Goal: Task Accomplishment & Management: Complete application form

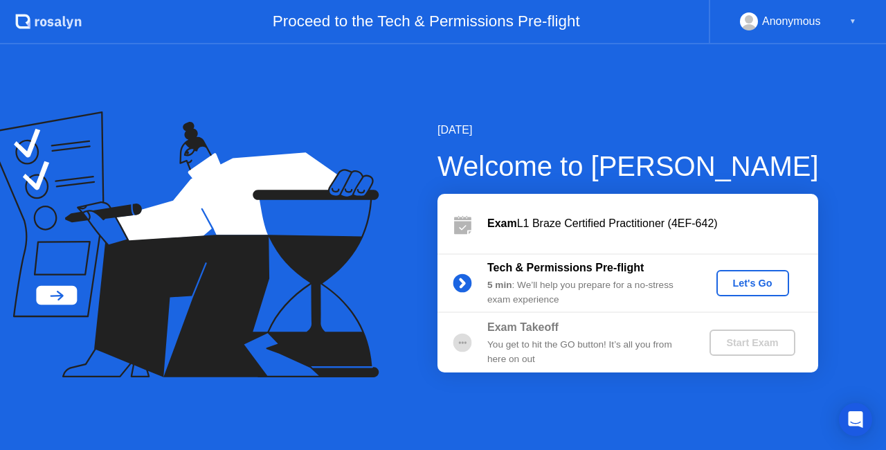
click at [738, 282] on div "Let's Go" at bounding box center [753, 283] width 62 height 11
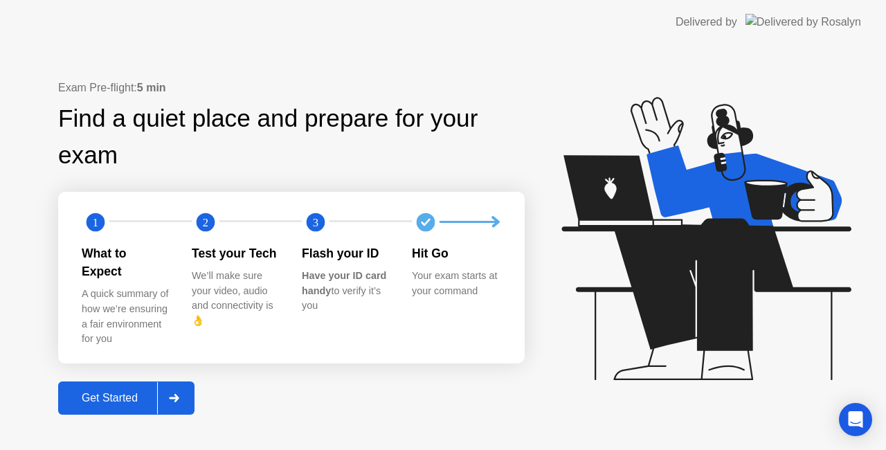
click at [140, 397] on button "Get Started" at bounding box center [126, 397] width 136 height 33
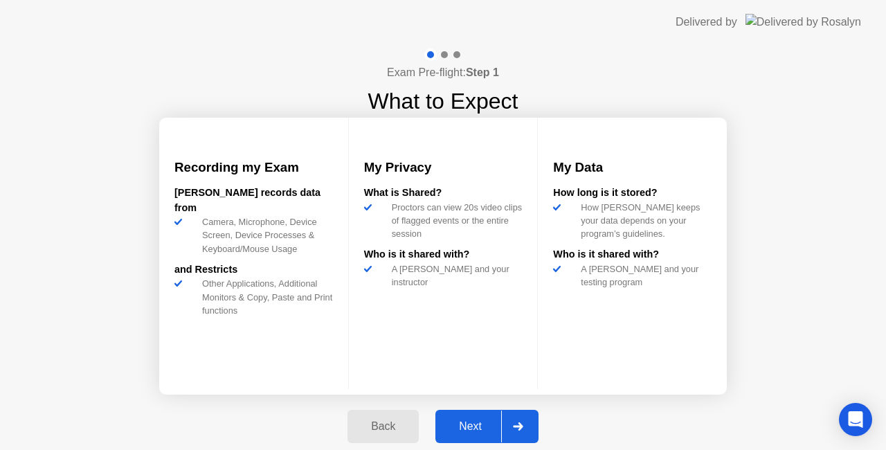
click at [483, 438] on button "Next" at bounding box center [486, 426] width 103 height 33
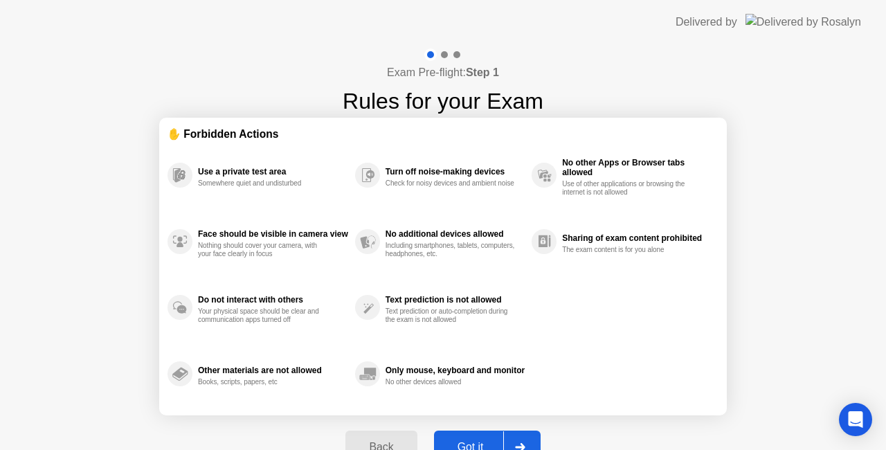
click at [471, 442] on div "Got it" at bounding box center [470, 447] width 65 height 12
select select "**********"
select select "*******"
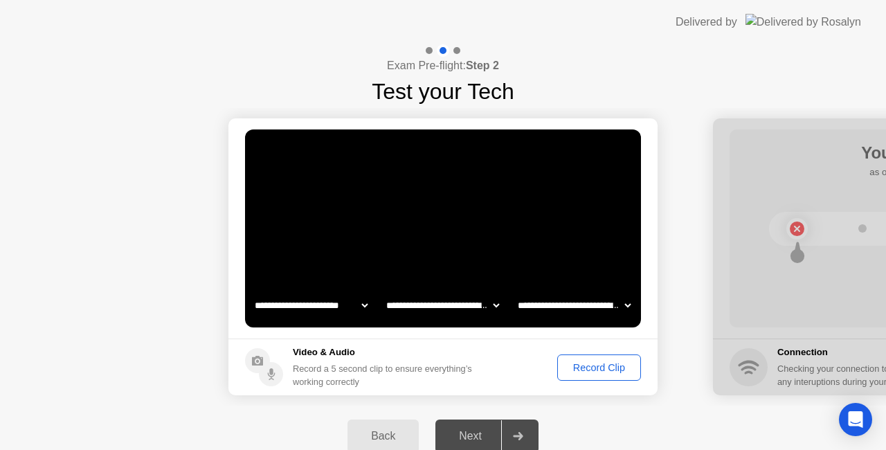
click at [578, 362] on div "Record Clip" at bounding box center [599, 367] width 74 height 11
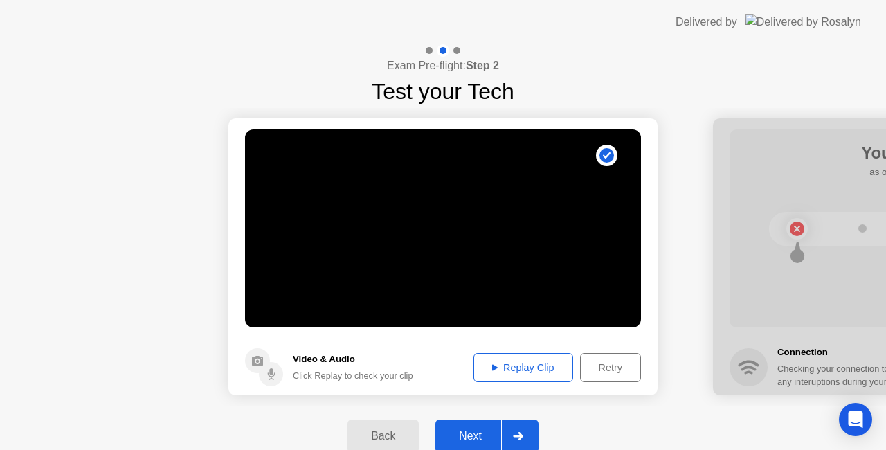
click at [472, 431] on div "Next" at bounding box center [471, 436] width 62 height 12
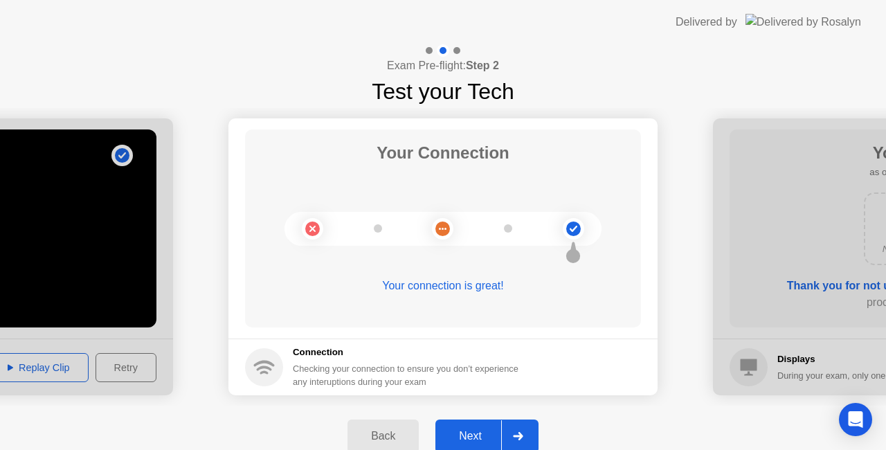
click at [461, 433] on div "Next" at bounding box center [471, 436] width 62 height 12
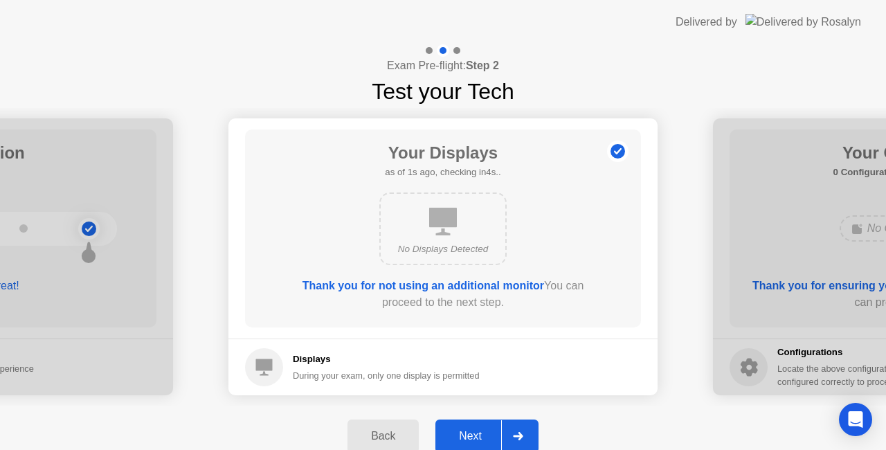
click at [472, 436] on div "Next" at bounding box center [471, 436] width 62 height 12
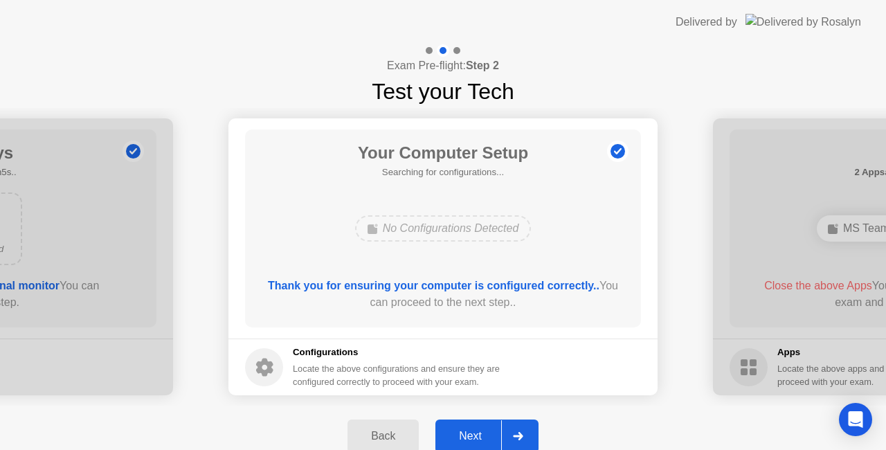
click at [473, 432] on div "Next" at bounding box center [471, 436] width 62 height 12
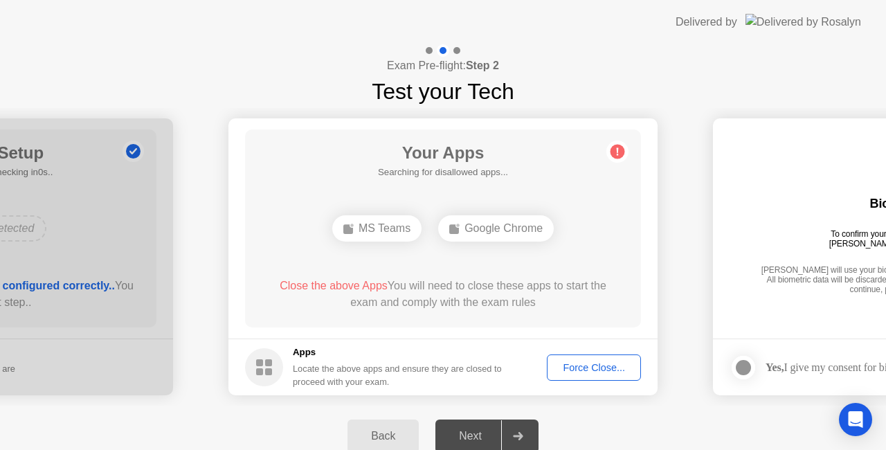
click at [614, 214] on div "Your Apps Searching for disallowed apps... MS Teams Google Chrome Close the abo…" at bounding box center [443, 228] width 396 height 198
click at [582, 363] on div "Force Close..." at bounding box center [594, 367] width 84 height 11
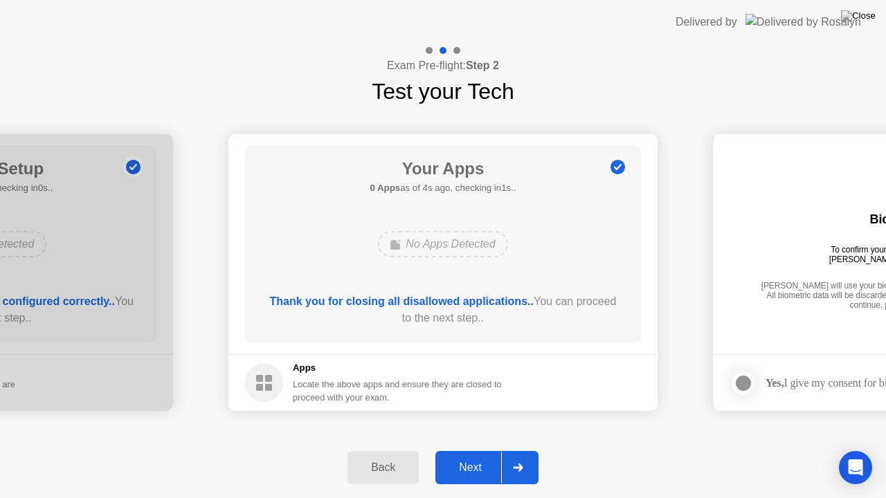
click at [451, 449] on button "Next" at bounding box center [486, 467] width 103 height 33
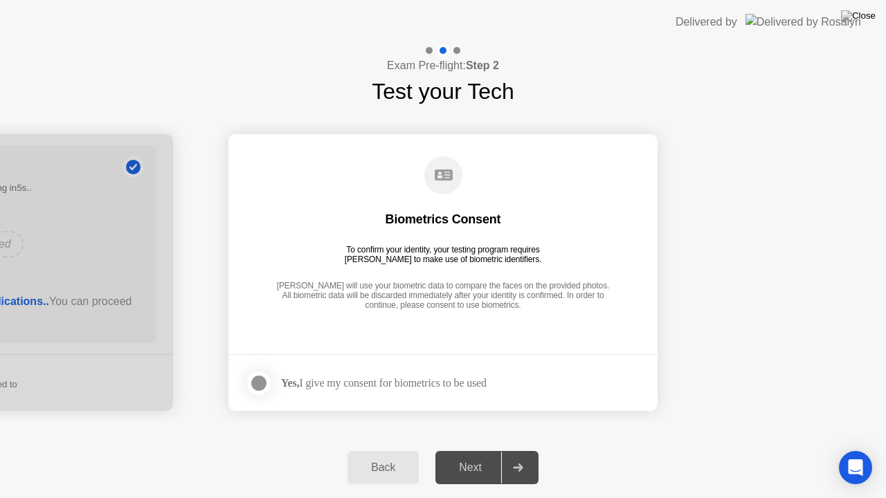
click at [267, 383] on div at bounding box center [259, 383] width 17 height 17
click at [491, 449] on div "Next" at bounding box center [471, 468] width 62 height 12
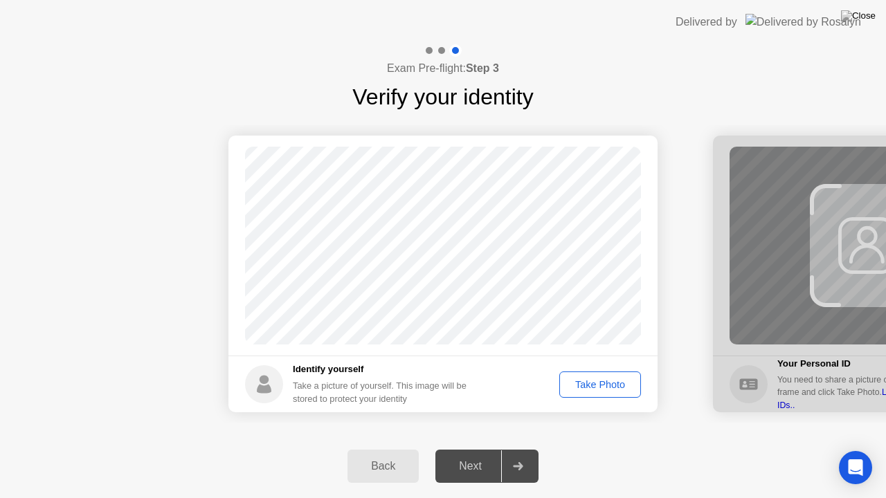
click at [589, 379] on div "Take Photo" at bounding box center [600, 384] width 72 height 11
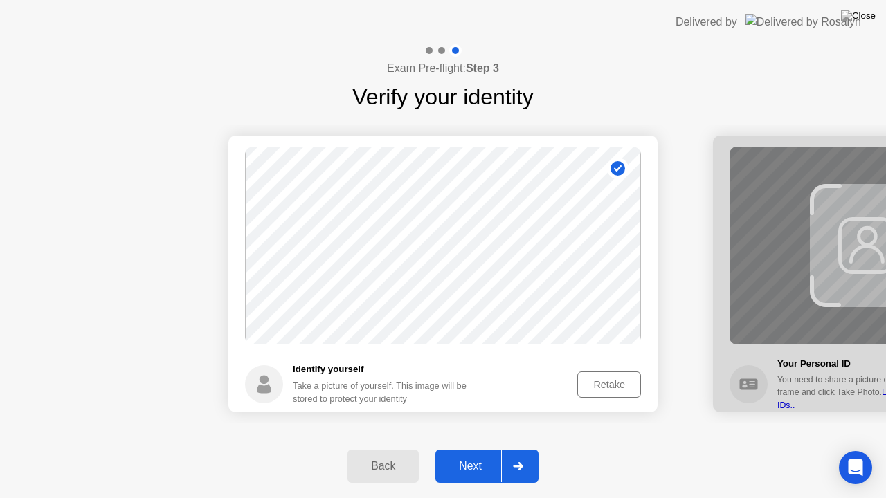
click at [602, 384] on div "Retake" at bounding box center [609, 384] width 54 height 11
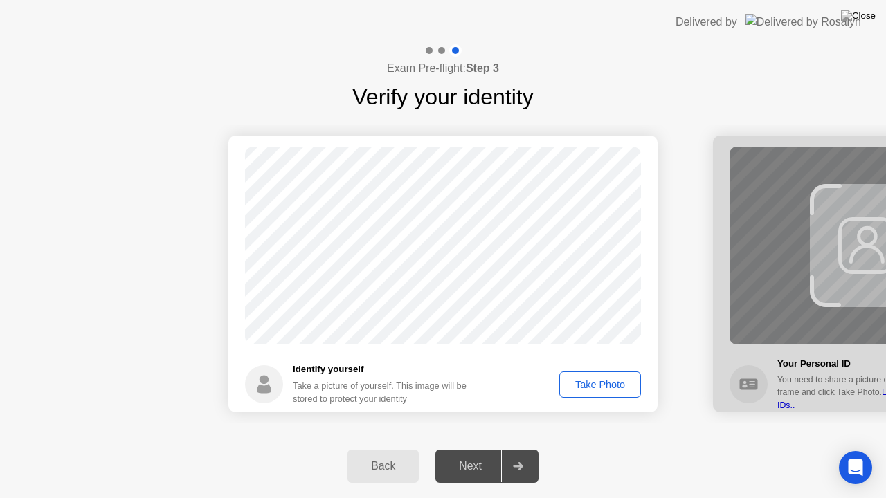
click at [590, 375] on button "Take Photo" at bounding box center [600, 385] width 82 height 26
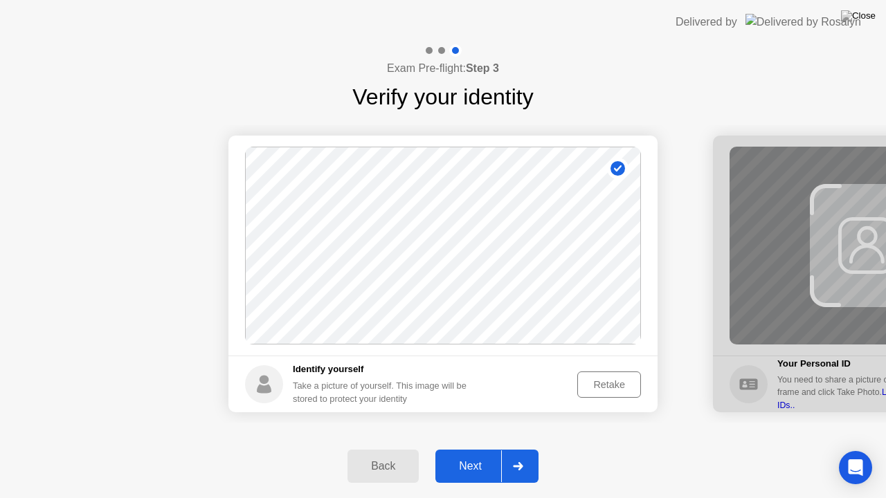
click at [624, 397] on button "Retake" at bounding box center [609, 385] width 64 height 26
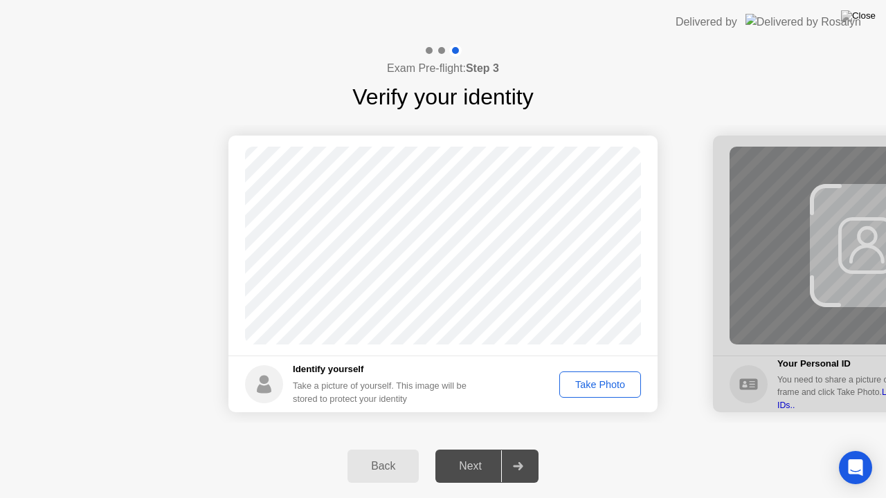
click at [624, 390] on div "Take Photo" at bounding box center [600, 384] width 72 height 11
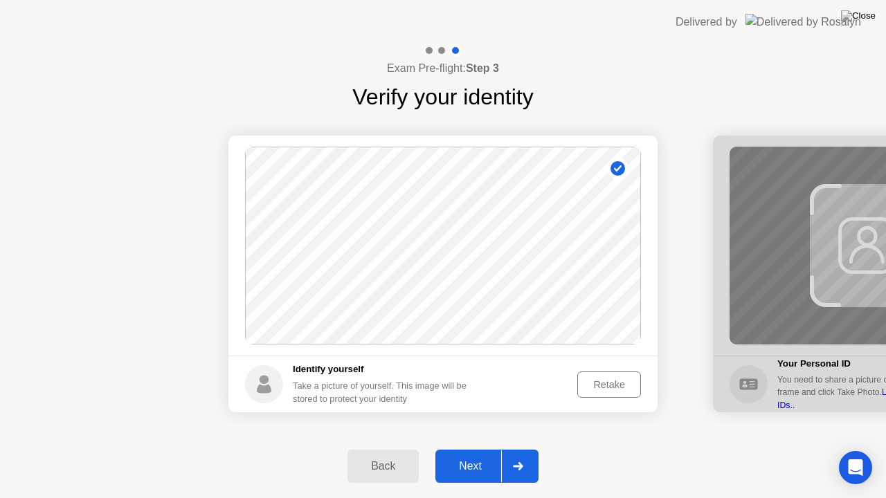
click at [465, 449] on div "Next" at bounding box center [471, 466] width 62 height 12
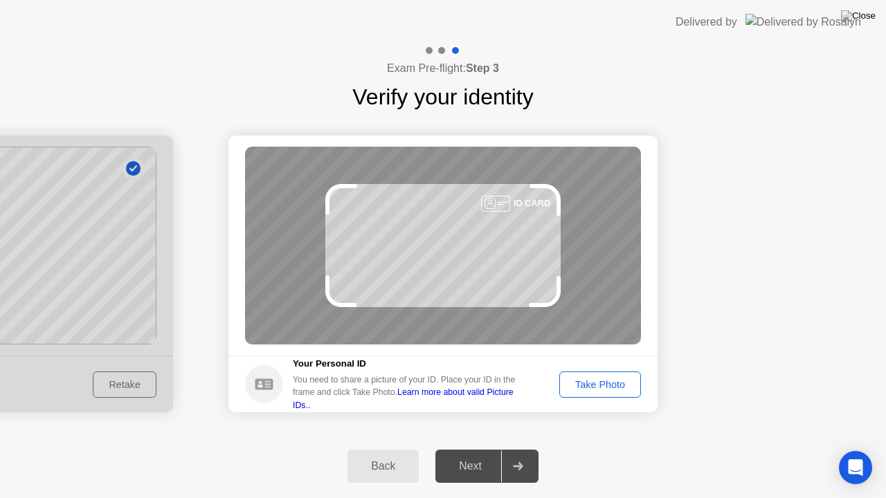
click at [582, 375] on button "Take Photo" at bounding box center [600, 385] width 82 height 26
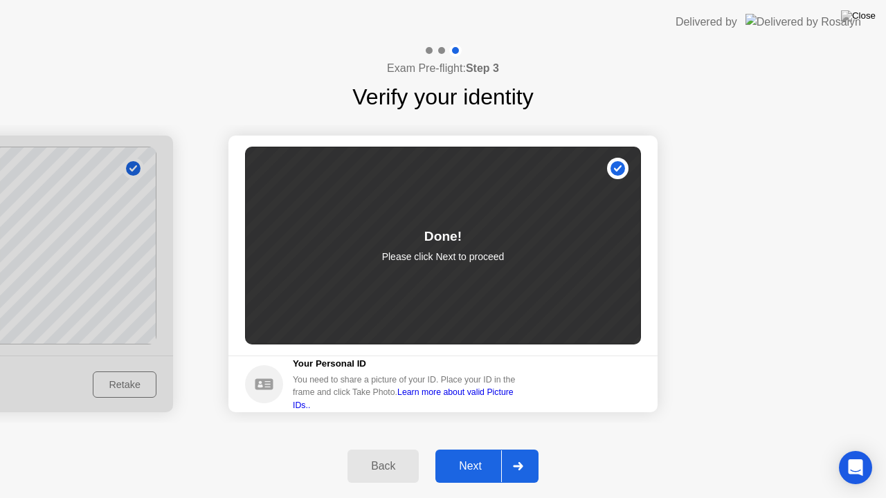
click at [467, 449] on button "Next" at bounding box center [486, 466] width 103 height 33
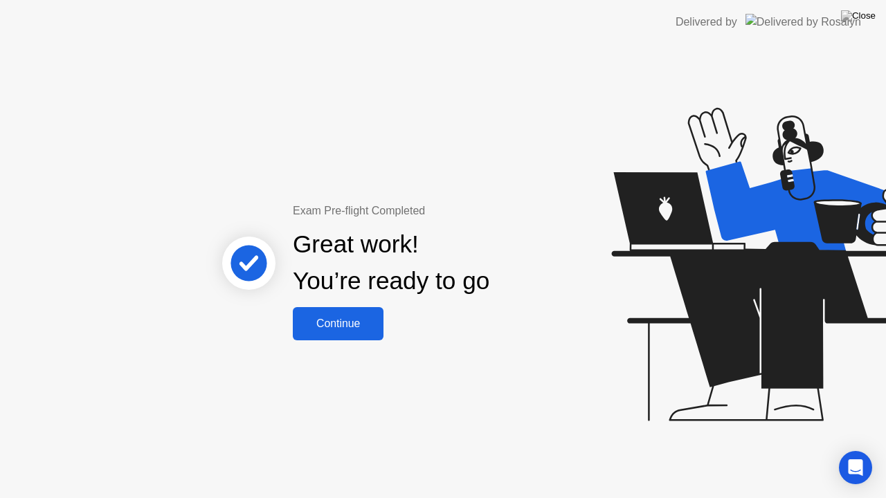
click at [314, 330] on div "Continue" at bounding box center [338, 324] width 82 height 12
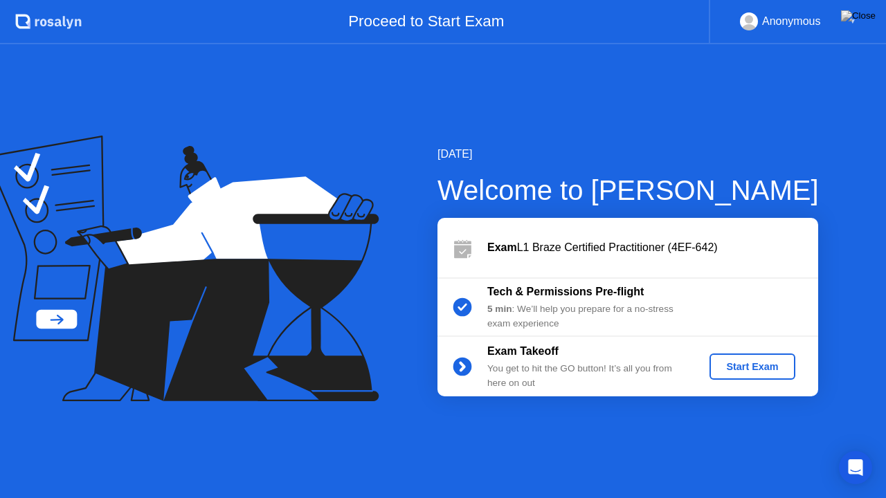
click at [735, 379] on button "Start Exam" at bounding box center [752, 367] width 85 height 26
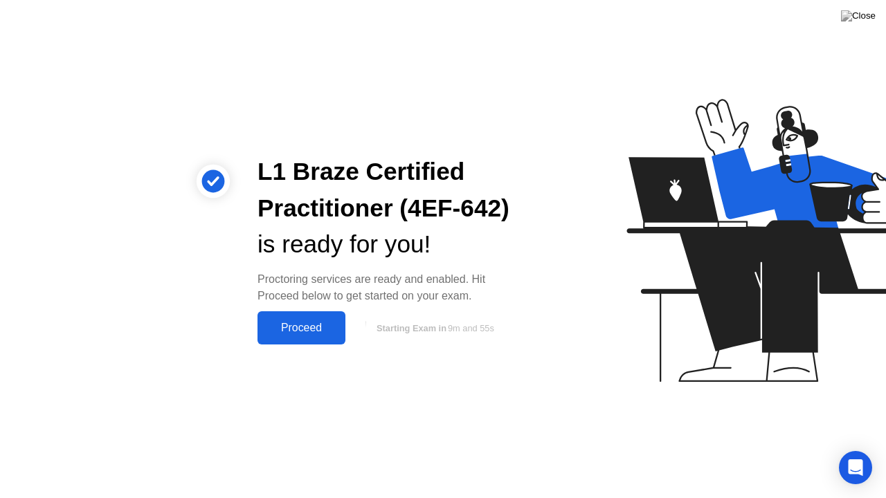
click at [341, 327] on div "Proceed" at bounding box center [302, 328] width 80 height 12
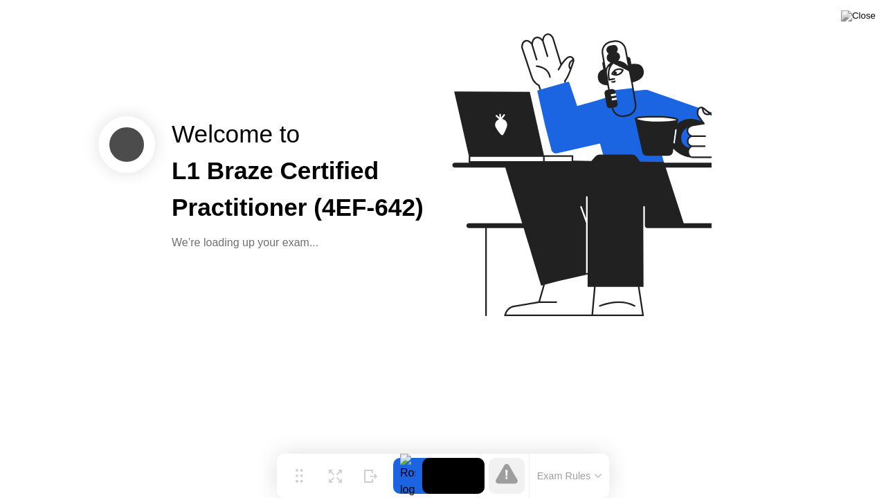
click at [583, 449] on button "Exam Rules" at bounding box center [569, 476] width 73 height 12
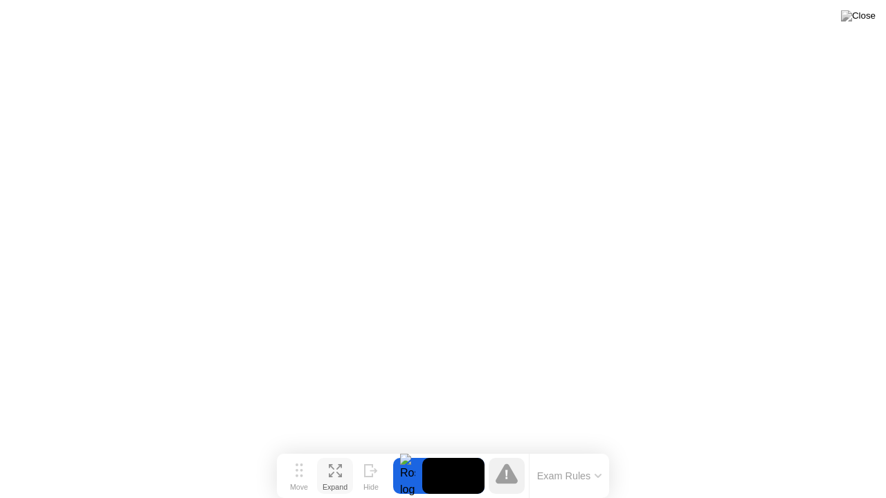
click at [348, 449] on div "Expand" at bounding box center [335, 487] width 25 height 8
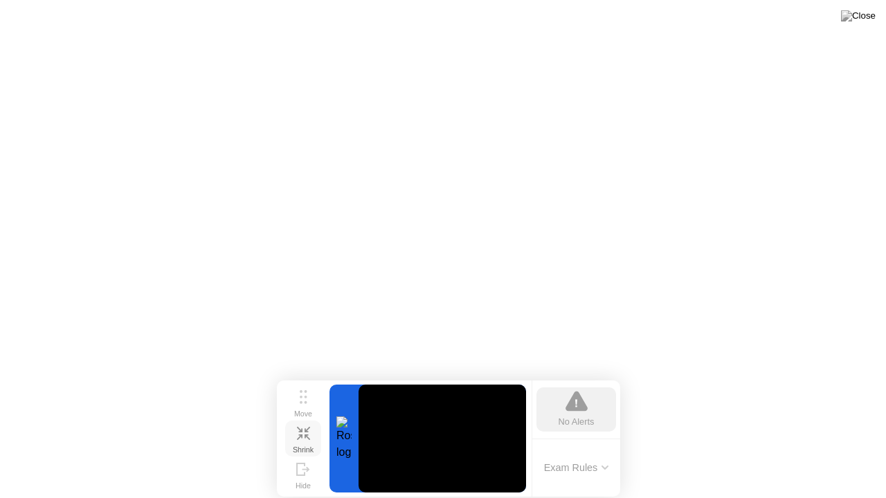
click at [295, 433] on button "Shrink" at bounding box center [303, 439] width 36 height 36
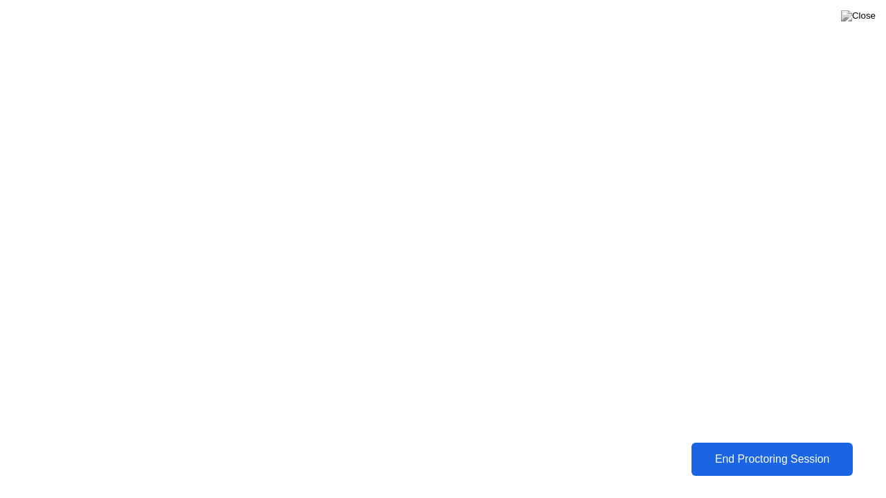
click at [733, 449] on div "End Proctoring Session" at bounding box center [772, 459] width 153 height 12
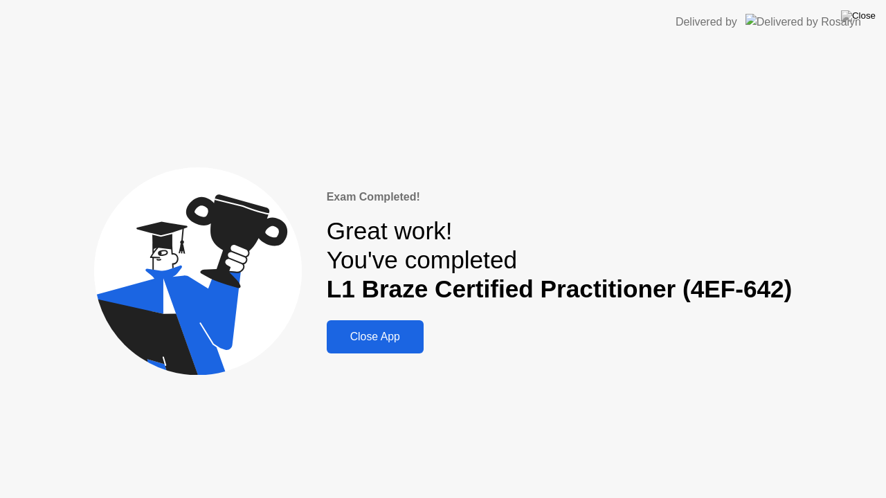
click at [340, 343] on div "Close App" at bounding box center [375, 337] width 89 height 12
